Goal: Task Accomplishment & Management: Use online tool/utility

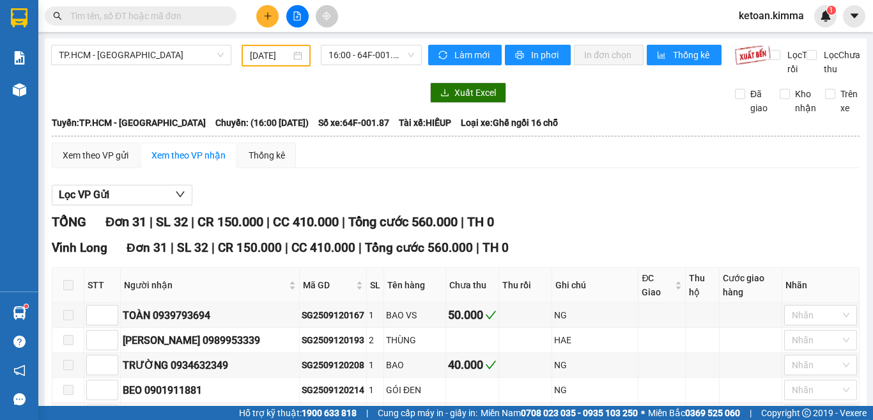
scroll to position [384, 0]
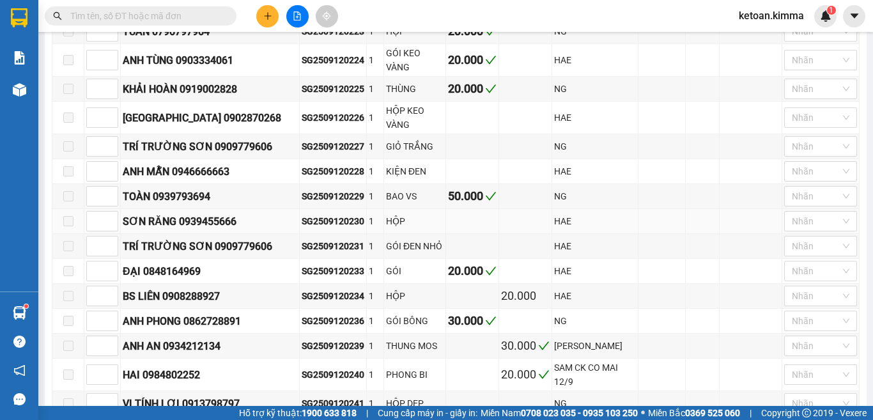
click at [313, 221] on div "SG2509120230" at bounding box center [333, 221] width 63 height 14
copy div "SG2509120230"
click at [326, 253] on div "SG2509120231" at bounding box center [333, 246] width 63 height 14
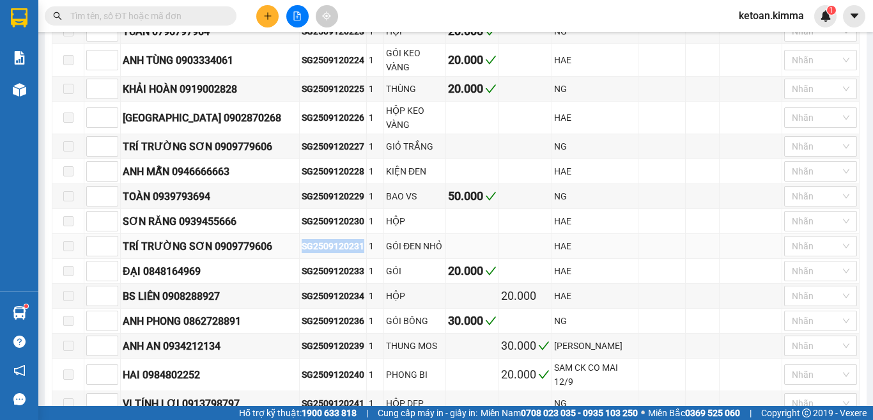
copy div "SG2509120231"
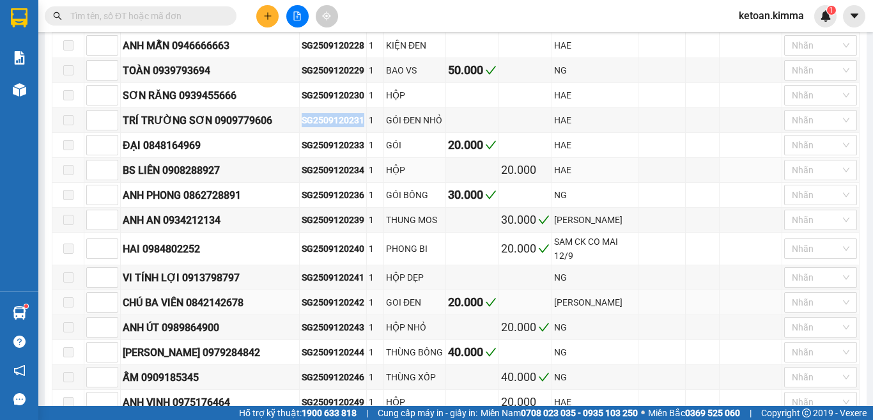
scroll to position [511, 0]
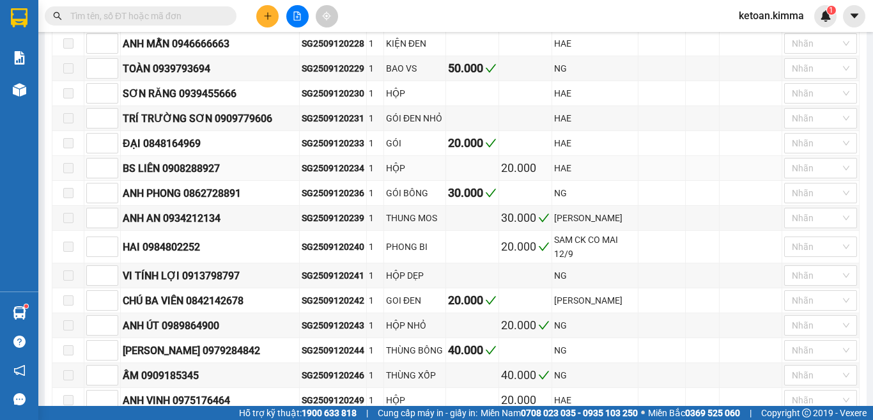
click at [302, 175] on div "SG2509120234" at bounding box center [333, 168] width 63 height 14
copy div "SG2509120234"
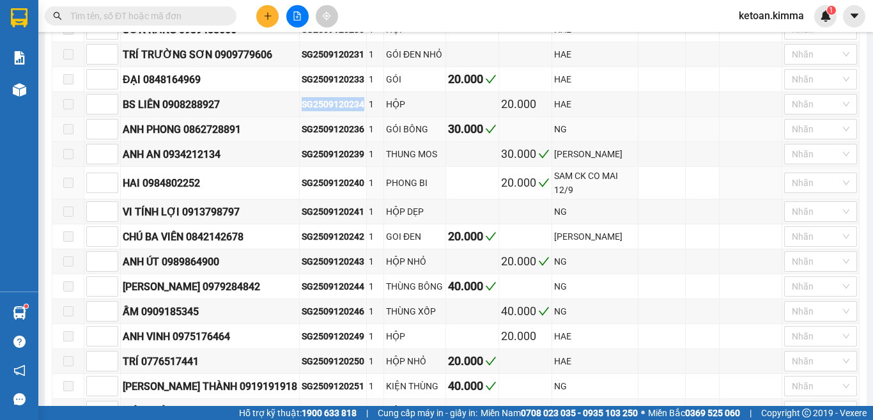
scroll to position [639, 0]
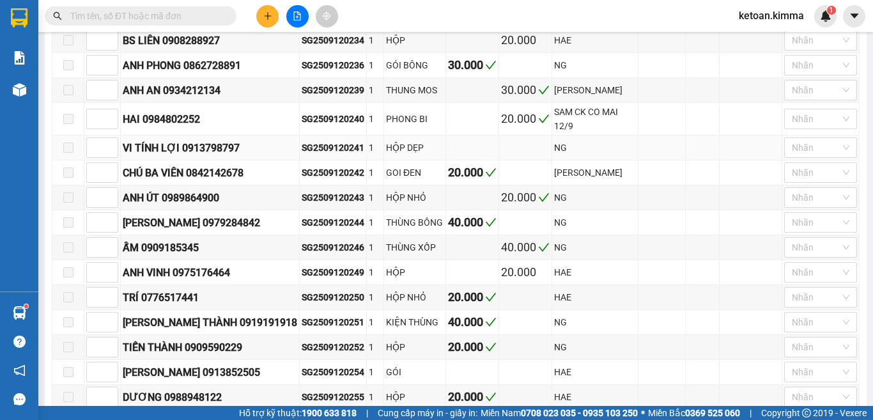
click at [325, 155] on div "SG2509120241" at bounding box center [333, 148] width 63 height 14
copy div "SG2509120241"
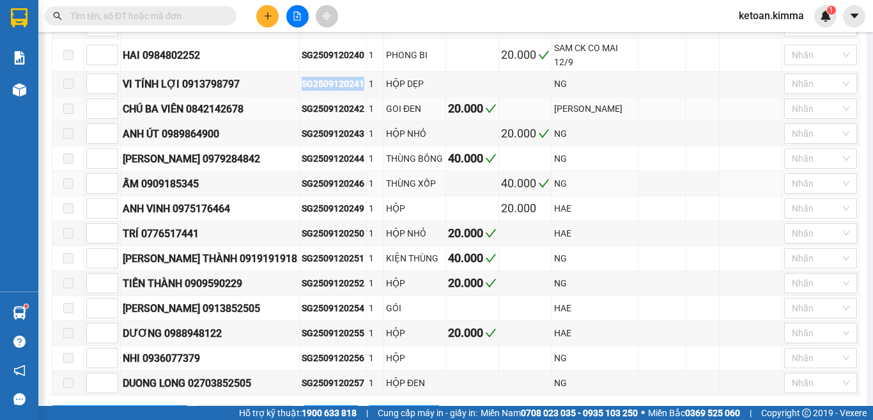
scroll to position [765, 0]
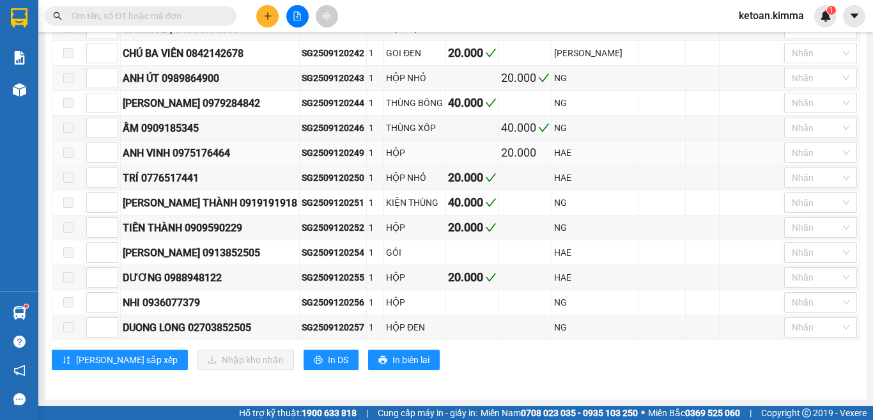
click at [309, 157] on div "SG2509120249" at bounding box center [333, 153] width 63 height 14
copy div "SG2509120249"
click at [312, 300] on div "SG2509120256" at bounding box center [333, 302] width 63 height 14
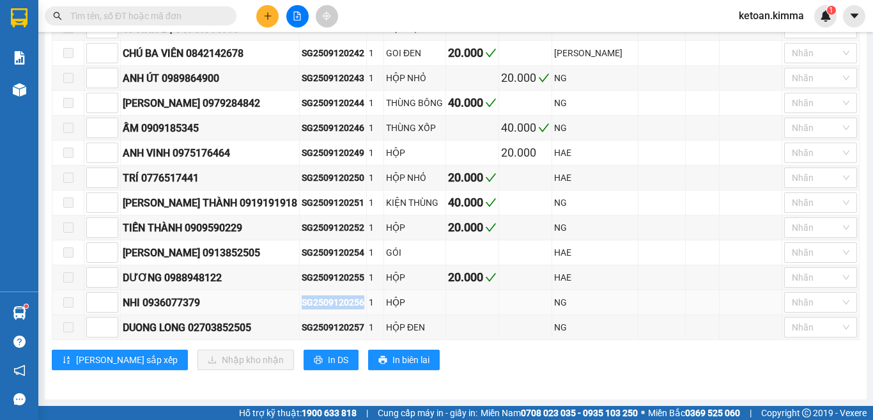
copy div "SG2509120256"
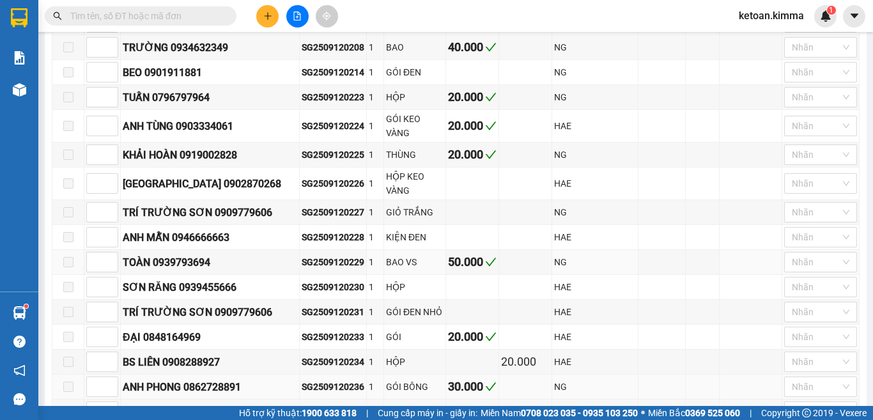
scroll to position [382, 0]
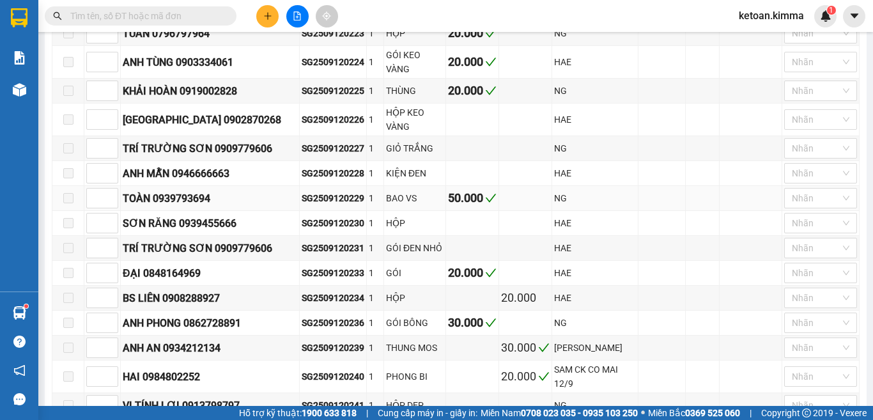
click at [302, 203] on div "SG2509120229" at bounding box center [333, 198] width 63 height 14
copy div "SG2509120229"
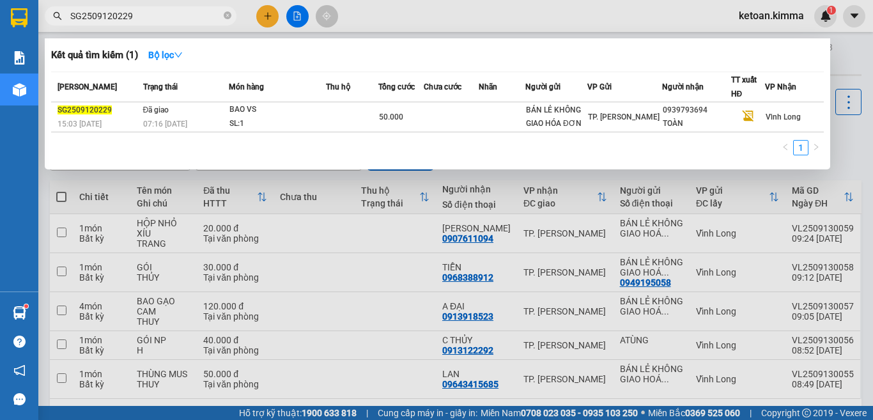
click at [146, 12] on input "SG2509120229" at bounding box center [145, 16] width 151 height 14
click at [167, 12] on input "SG2509120230" at bounding box center [145, 16] width 151 height 14
click at [167, 13] on input "SG2509120230" at bounding box center [145, 16] width 151 height 14
paste input "1"
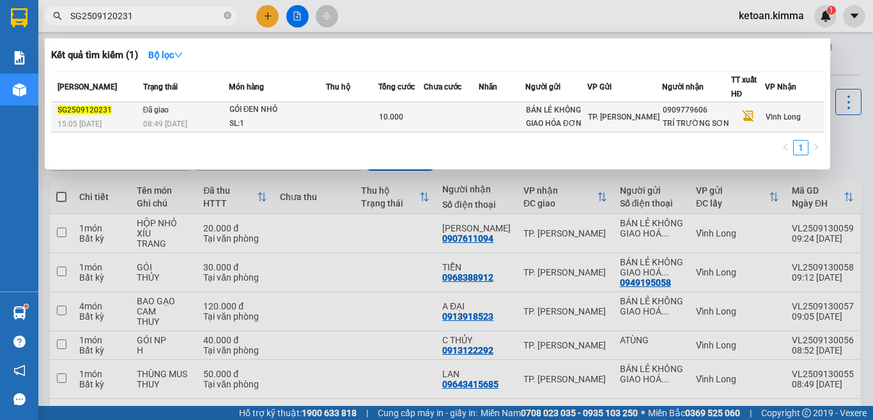
type input "SG2509120231"
click at [202, 124] on div "08:49 - 13/09" at bounding box center [185, 124] width 85 height 14
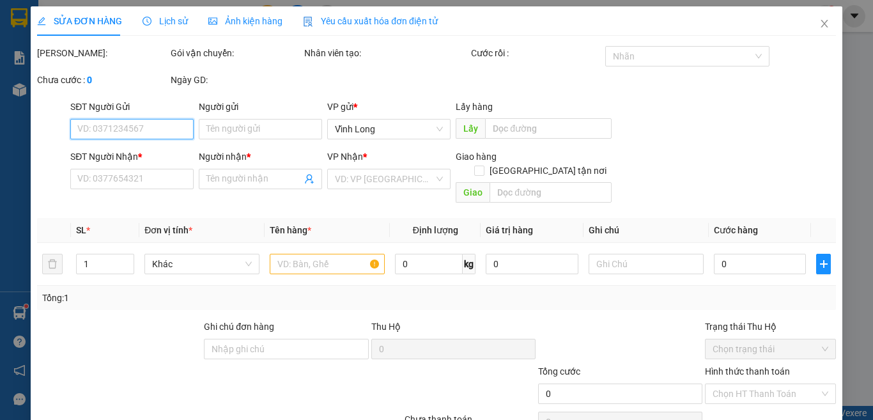
type input "BÁN LẺ KHÔNG GIAO HÓA ĐƠN"
type input "0909779606"
type input "TRÍ TRƯỜNG SƠN"
type input "10.000"
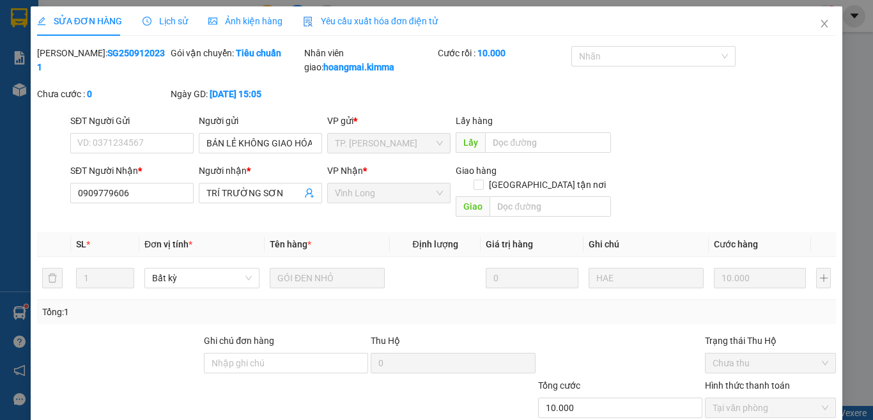
click at [343, 20] on span "Yêu cầu xuất hóa đơn điện tử" at bounding box center [370, 21] width 135 height 10
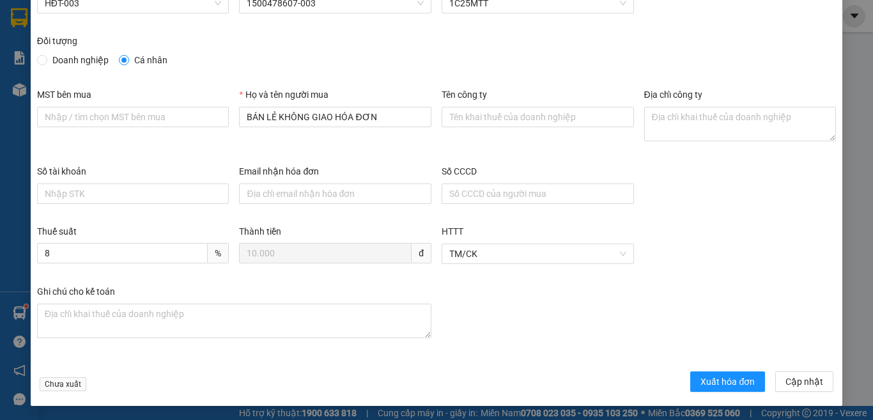
scroll to position [73, 0]
click at [707, 378] on span "Xuất hóa đơn" at bounding box center [728, 381] width 54 height 14
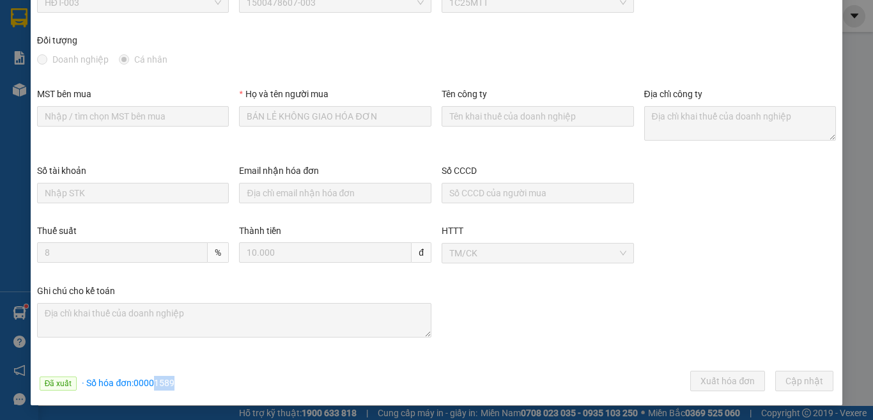
drag, startPoint x: 153, startPoint y: 382, endPoint x: 176, endPoint y: 384, distance: 23.1
click at [176, 384] on div "Đã xuất · Số hóa đơn: 00001589 Xuất hóa đơn Cập nhật" at bounding box center [437, 383] width 804 height 25
copy span "1589"
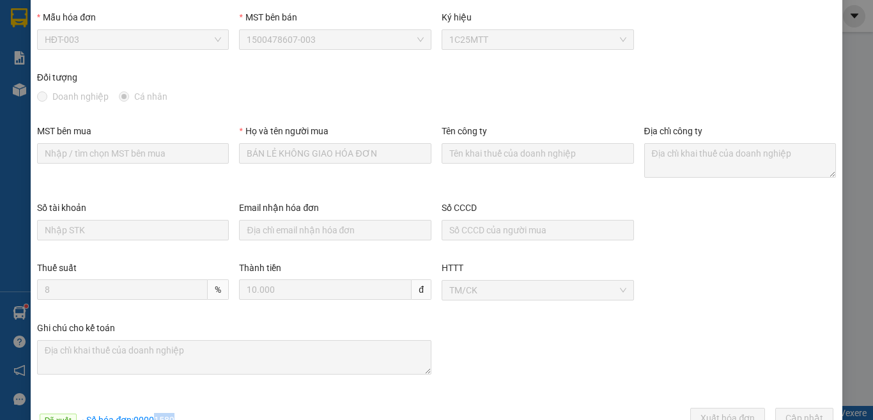
scroll to position [0, 0]
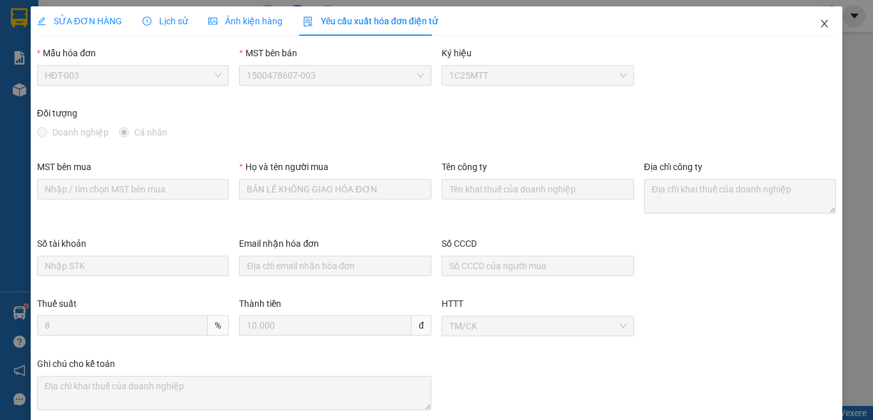
drag, startPoint x: 816, startPoint y: 26, endPoint x: 235, endPoint y: 3, distance: 580.9
click at [820, 26] on icon "close" at bounding box center [825, 24] width 10 height 10
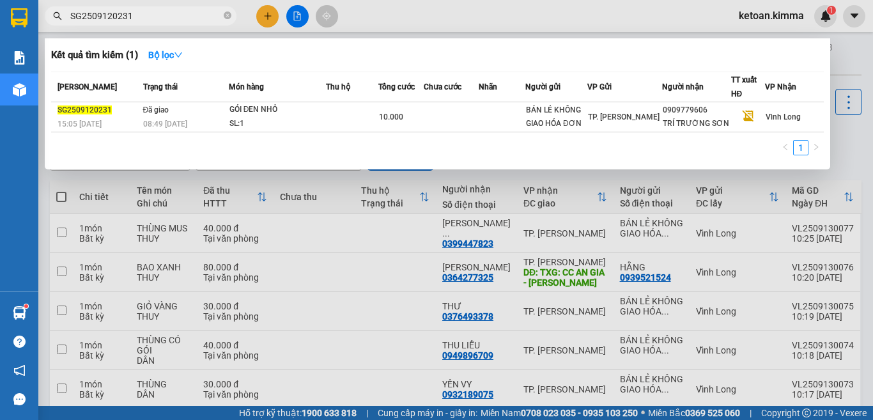
click at [146, 15] on input "SG2509120231" at bounding box center [145, 16] width 151 height 14
paste input "4"
click at [146, 22] on input "SG2509120234" at bounding box center [145, 16] width 151 height 14
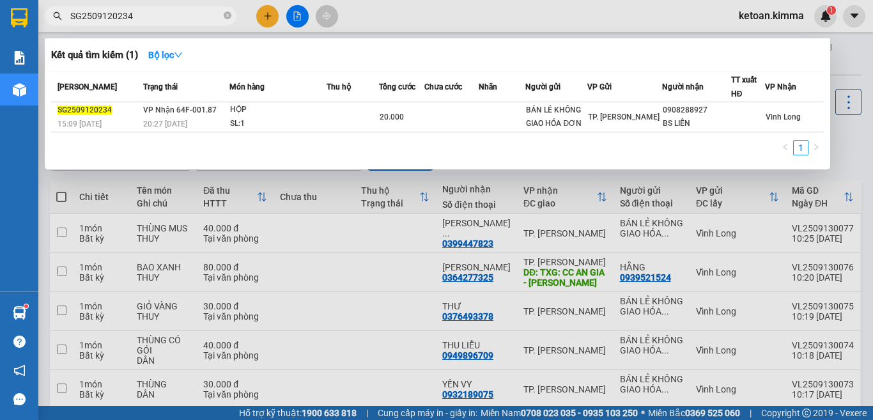
paste input "41"
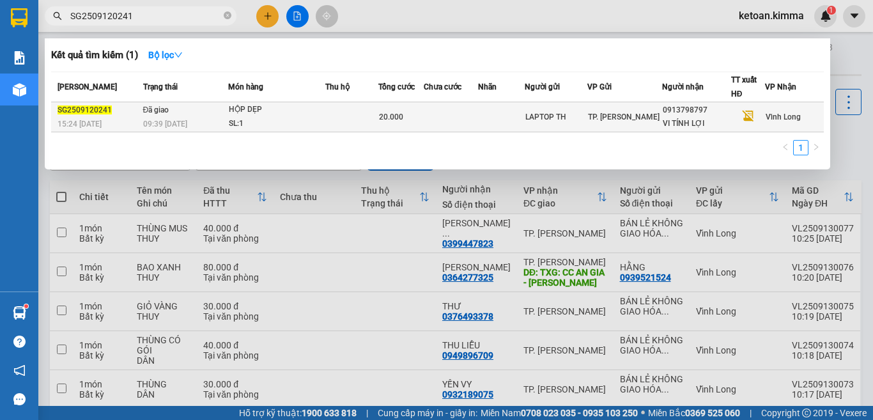
type input "SG2509120241"
click at [183, 118] on span "09:39 - 13/09" at bounding box center [165, 123] width 44 height 10
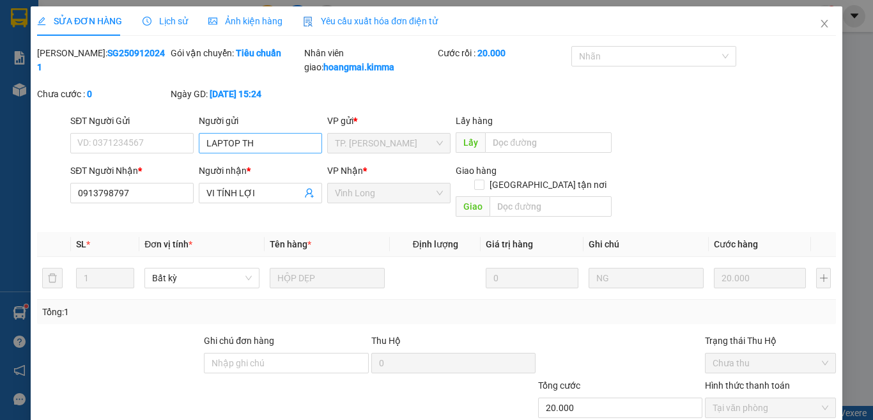
type input "LAPTOP TH"
type input "0913798797"
type input "VI TÍNH LỢI"
type input "20.000"
click at [390, 22] on span "Yêu cầu xuất hóa đơn điện tử" at bounding box center [370, 21] width 135 height 10
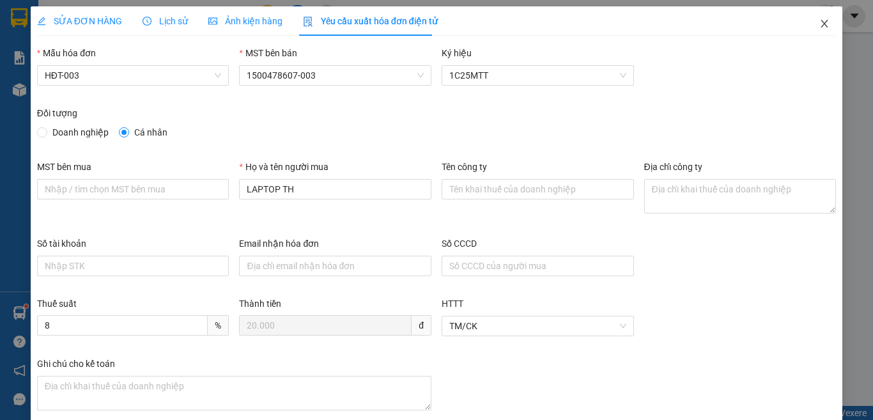
click at [820, 24] on icon "close" at bounding box center [825, 24] width 10 height 10
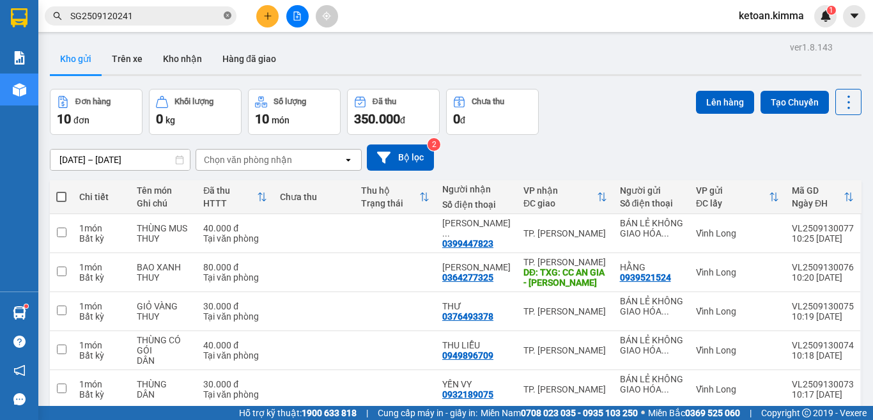
click at [225, 17] on icon "close-circle" at bounding box center [228, 16] width 8 height 8
click at [126, 10] on input "text" at bounding box center [145, 16] width 151 height 14
paste input "SG2509120249"
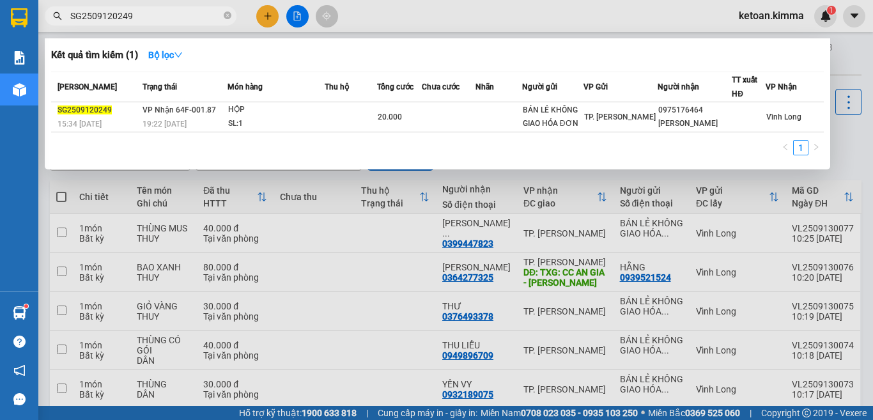
click at [182, 21] on input "SG2509120249" at bounding box center [145, 16] width 151 height 14
click at [181, 21] on input "SG2509120249" at bounding box center [145, 16] width 151 height 14
click at [181, 20] on input "SG2509120249" at bounding box center [145, 16] width 151 height 14
paste input "56"
click at [137, 26] on div at bounding box center [436, 210] width 873 height 420
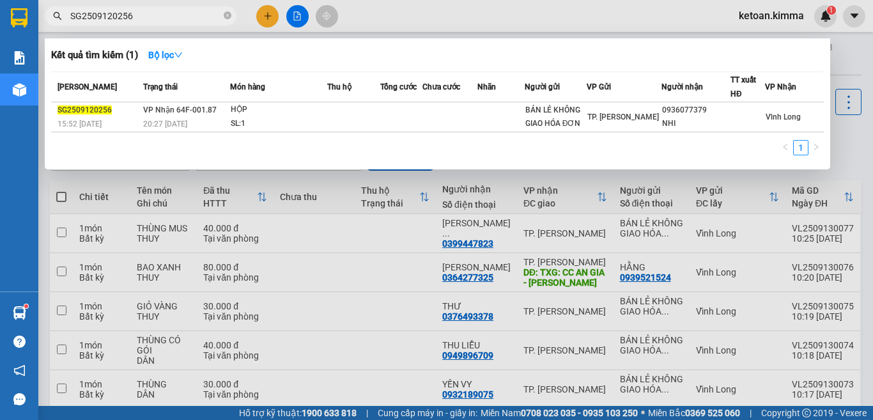
click at [138, 20] on input "SG2509120256" at bounding box center [145, 16] width 151 height 14
paste input "29"
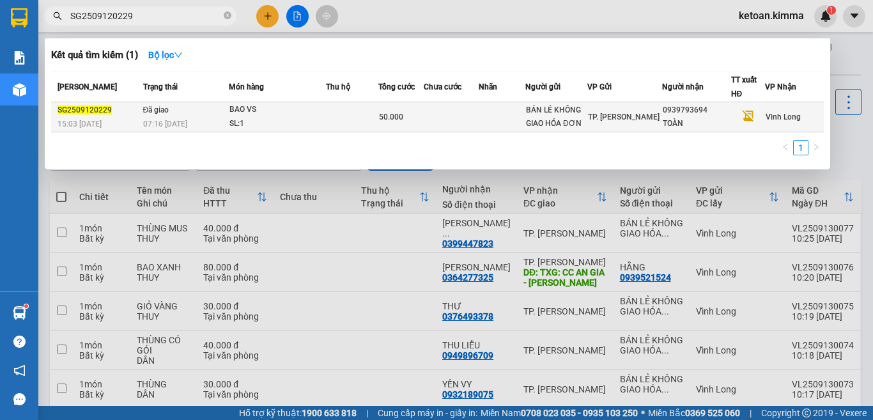
type input "SG2509120229"
click at [200, 122] on div "07:16 - 13/09" at bounding box center [185, 124] width 85 height 14
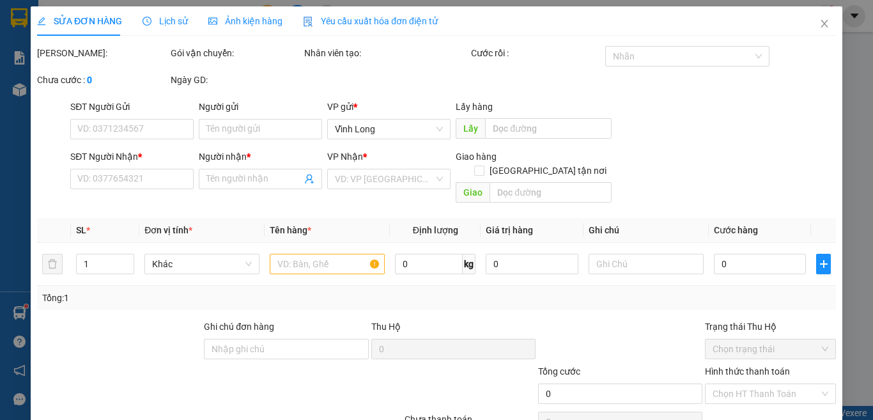
type input "BÁN LẺ KHÔNG GIAO HÓA ĐƠN"
type input "0939793694"
type input "TOÀN"
type input "50.000"
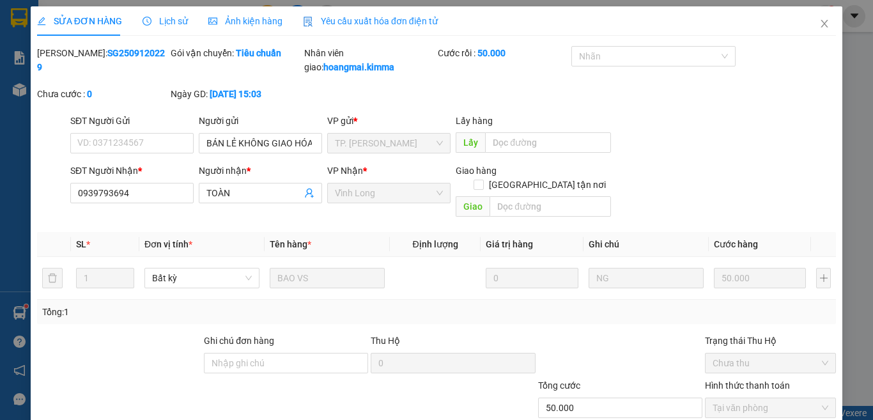
click at [346, 20] on span "Yêu cầu xuất hóa đơn điện tử" at bounding box center [370, 21] width 135 height 10
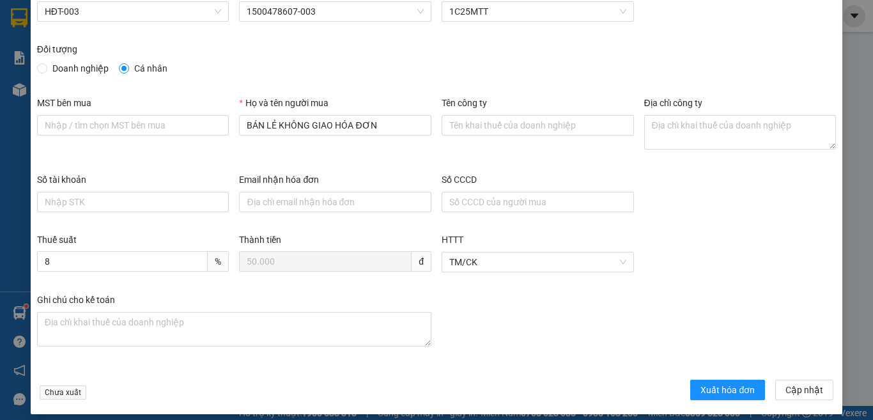
scroll to position [73, 0]
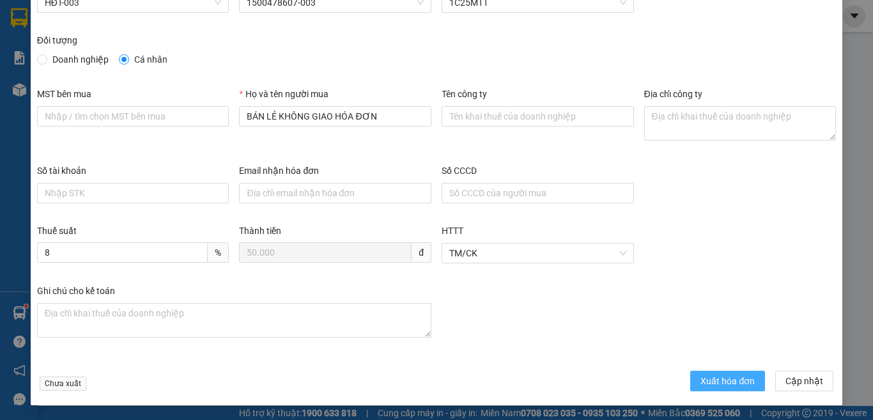
click at [712, 375] on span "Xuất hóa đơn" at bounding box center [728, 381] width 54 height 14
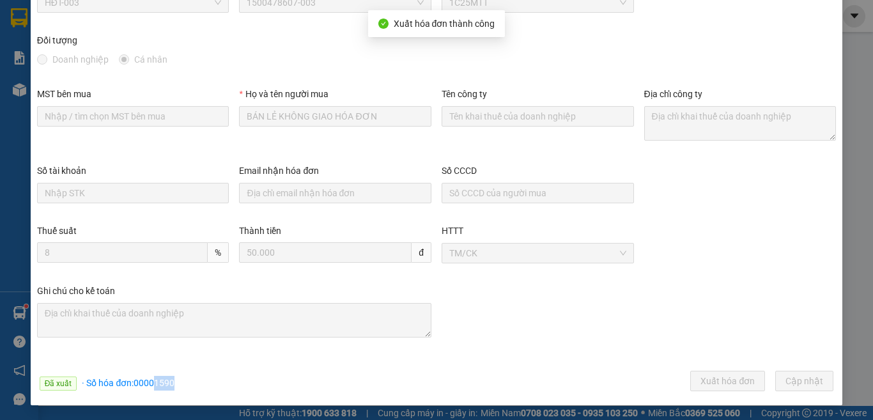
drag, startPoint x: 154, startPoint y: 382, endPoint x: 178, endPoint y: 386, distance: 24.1
click at [178, 386] on div "Đã xuất · Số hóa đơn: 00001590 Xuất hóa đơn Cập nhật" at bounding box center [437, 383] width 804 height 25
copy span "1590"
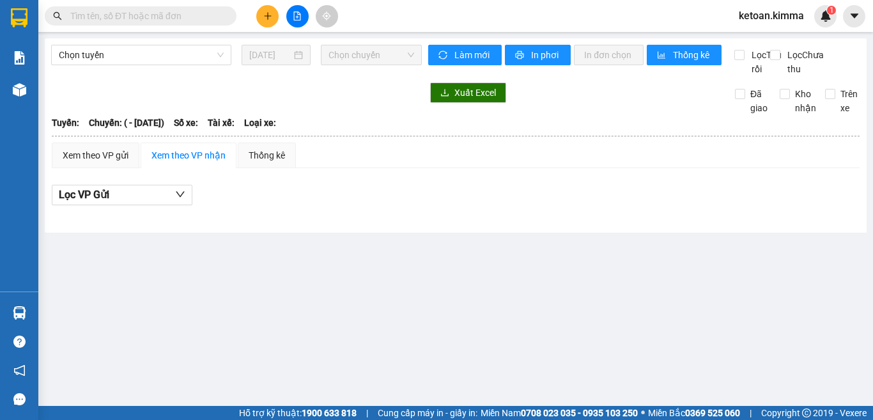
type input "[DATE]"
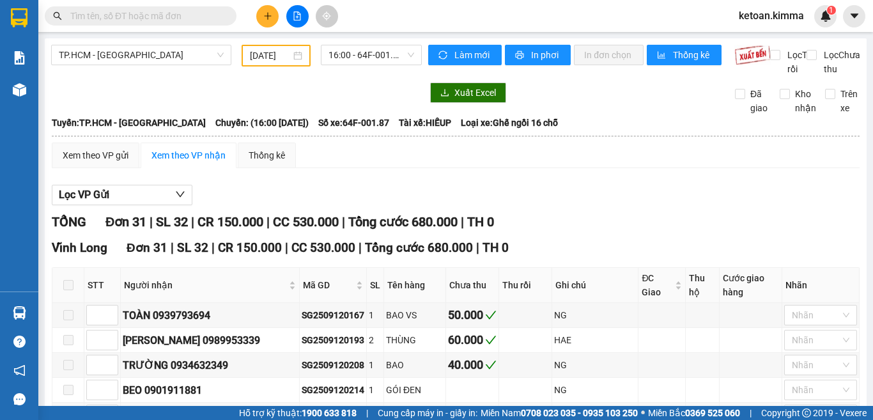
click at [637, 206] on div "Lọc VP Gửi" at bounding box center [456, 195] width 808 height 21
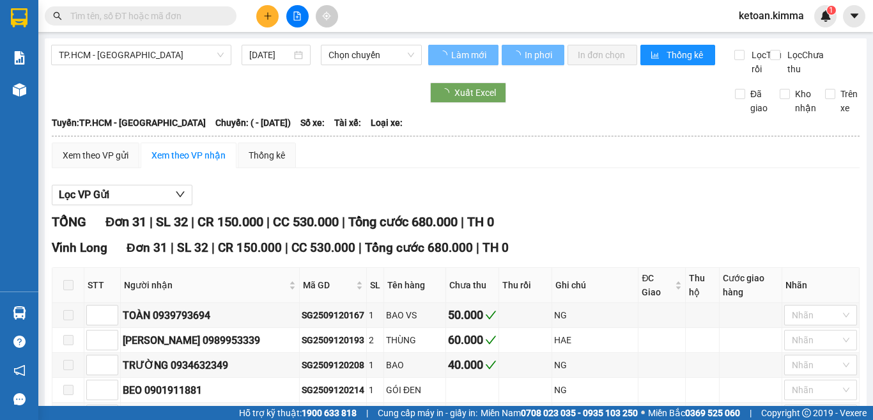
type input "[DATE]"
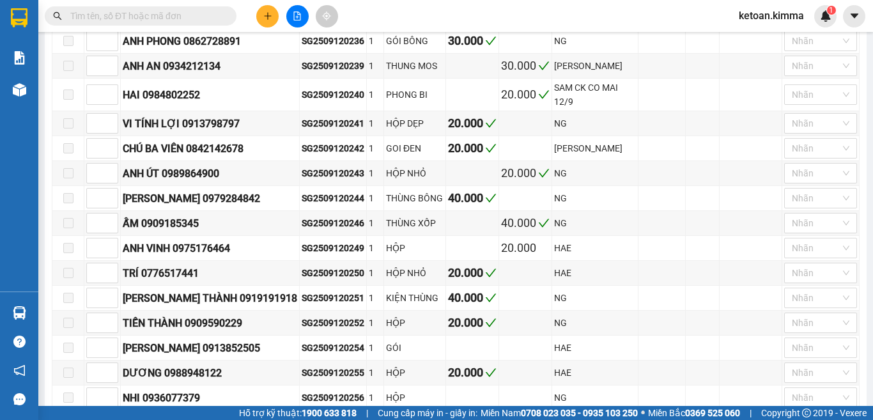
scroll to position [637, 0]
